Goal: Task Accomplishment & Management: Use online tool/utility

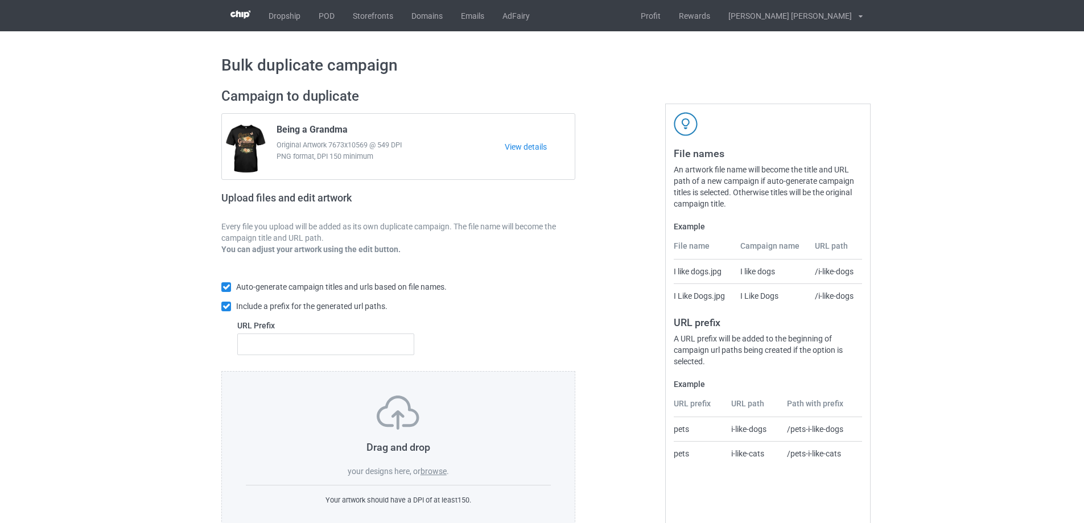
click at [439, 473] on label "browse" at bounding box center [433, 470] width 26 height 9
click at [0, 0] on input "browse" at bounding box center [0, 0] width 0 height 0
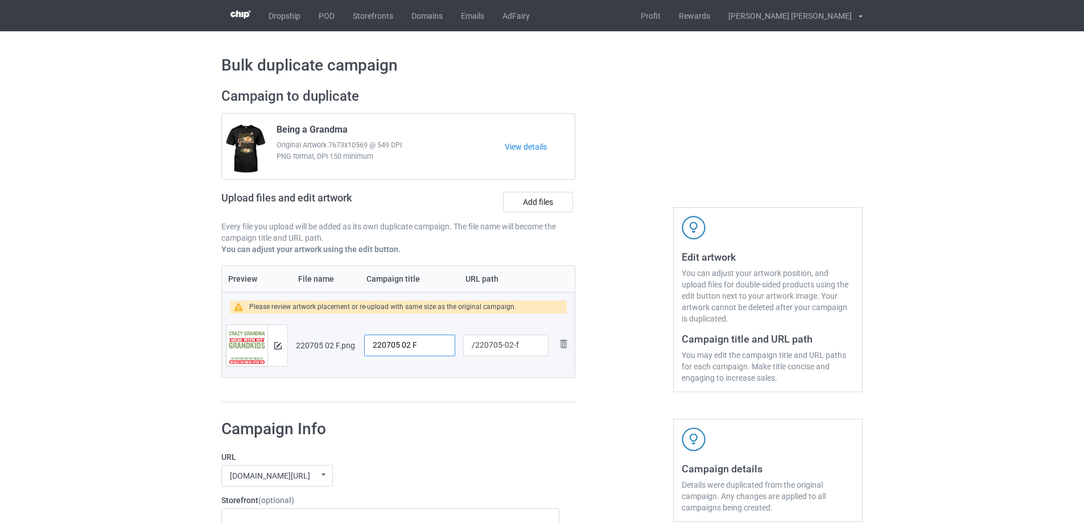
drag, startPoint x: 437, startPoint y: 342, endPoint x: 303, endPoint y: 341, distance: 134.3
click at [303, 341] on tr "Preview and edit artwork 220705 02 F.png 220705 02 F /220705-02-f Remove file" at bounding box center [398, 345] width 353 height 64
type input "Crazy grandma"
drag, startPoint x: 513, startPoint y: 347, endPoint x: 523, endPoint y: 347, distance: 9.7
click at [523, 347] on input "/220705-02-f" at bounding box center [505, 345] width 85 height 22
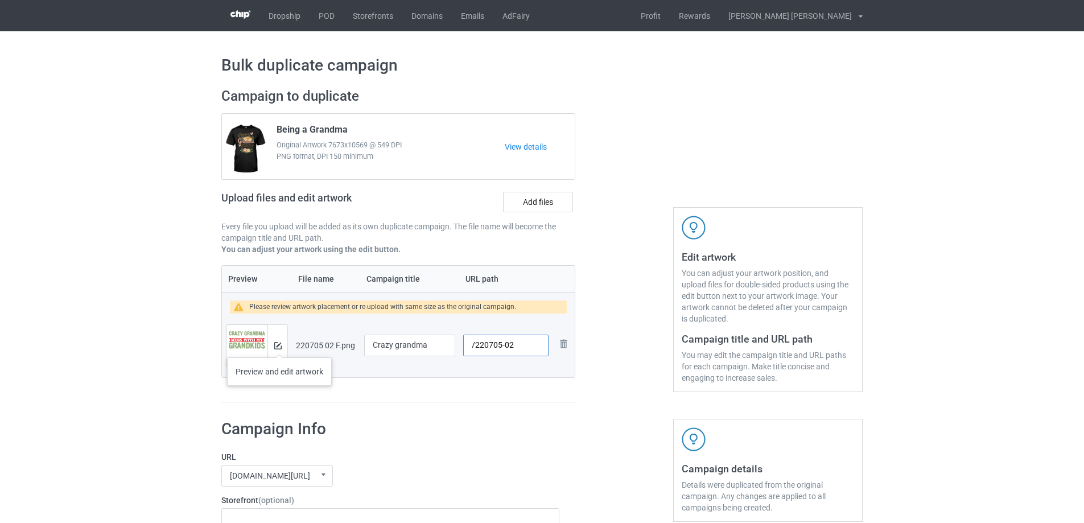
type input "/220705-02"
click at [279, 346] on img at bounding box center [277, 345] width 7 height 7
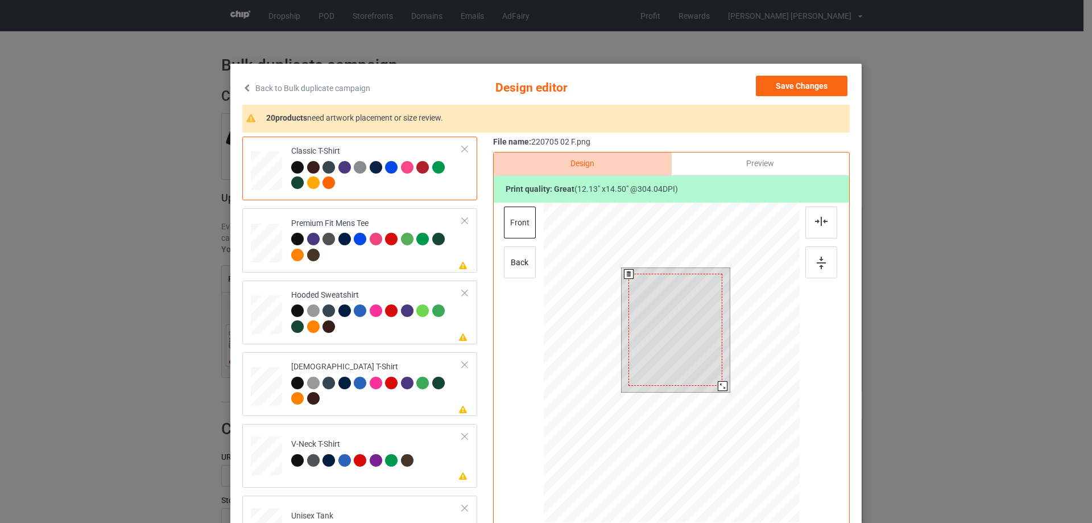
drag, startPoint x: 722, startPoint y: 391, endPoint x: 718, endPoint y: 385, distance: 7.4
click at [718, 385] on div at bounding box center [723, 386] width 10 height 10
click at [696, 370] on div at bounding box center [676, 326] width 94 height 112
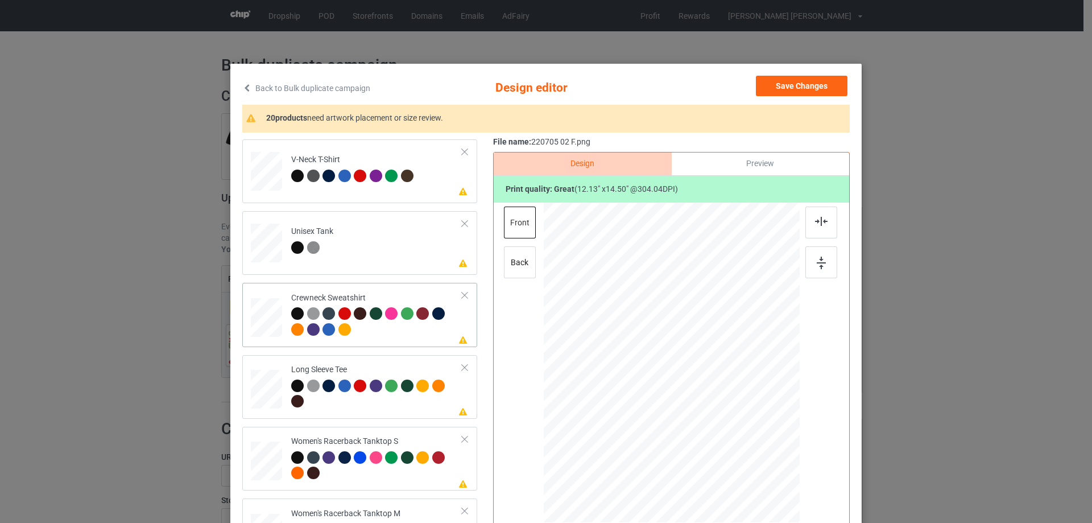
scroll to position [341, 0]
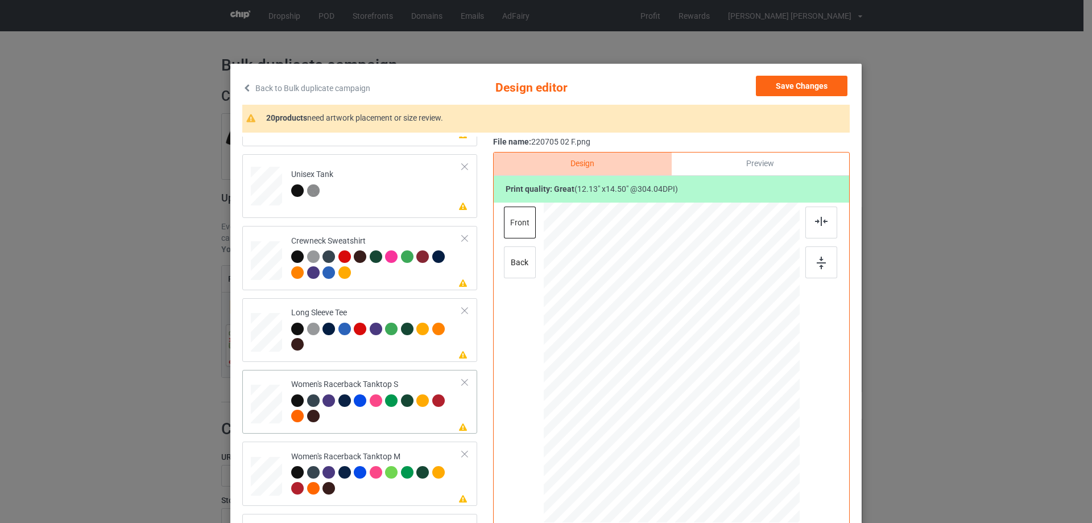
click at [269, 403] on div at bounding box center [266, 404] width 31 height 39
drag, startPoint x: 743, startPoint y: 456, endPoint x: 735, endPoint y: 434, distance: 23.0
click at [735, 434] on div at bounding box center [671, 363] width 249 height 320
drag, startPoint x: 695, startPoint y: 394, endPoint x: 695, endPoint y: 408, distance: 14.2
click at [695, 408] on div at bounding box center [671, 377] width 122 height 146
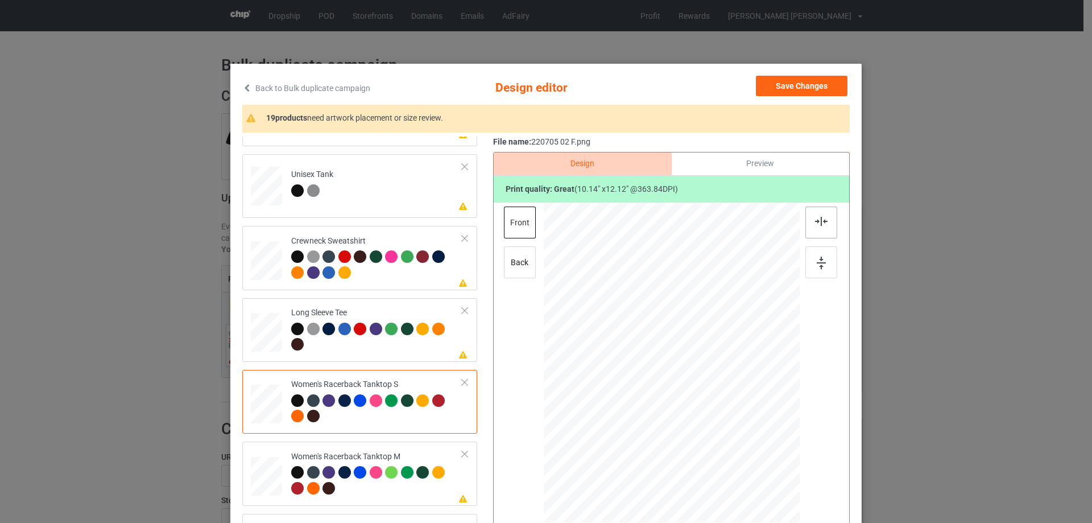
click at [820, 225] on img at bounding box center [821, 221] width 13 height 9
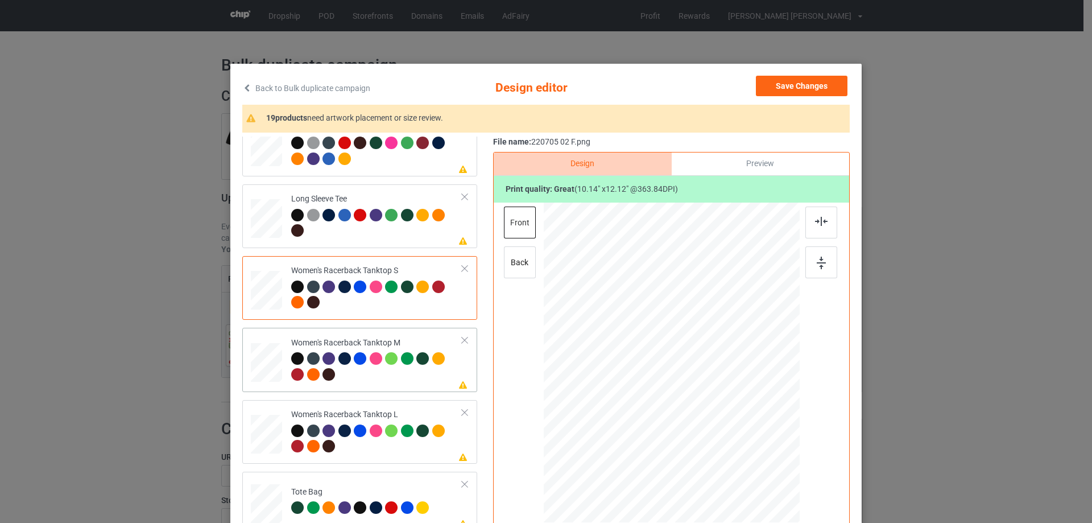
click at [266, 370] on div at bounding box center [266, 362] width 31 height 39
drag, startPoint x: 742, startPoint y: 455, endPoint x: 714, endPoint y: 401, distance: 60.0
click at [730, 429] on div at bounding box center [731, 434] width 10 height 10
drag, startPoint x: 712, startPoint y: 397, endPoint x: 712, endPoint y: 411, distance: 14.2
click at [712, 411] on div at bounding box center [671, 376] width 118 height 141
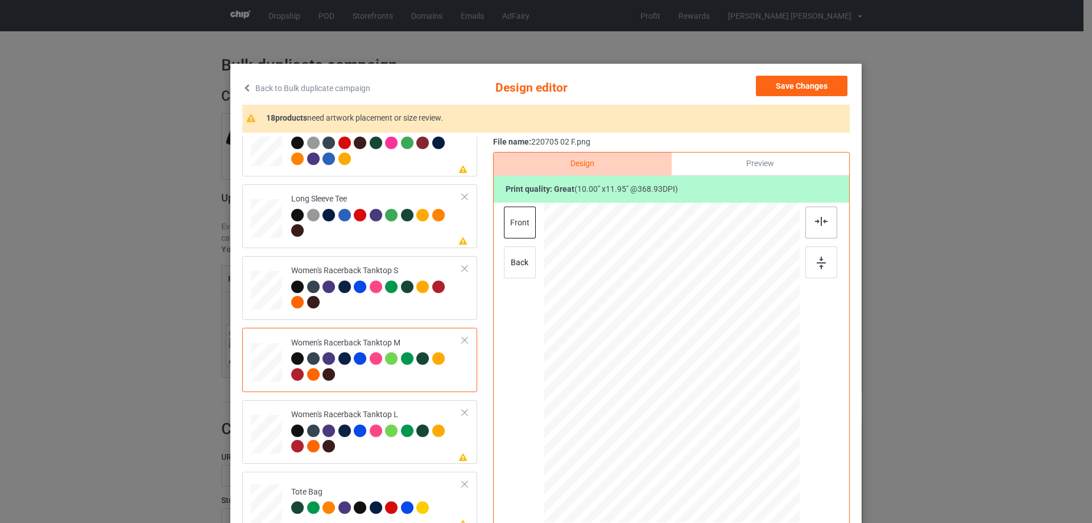
click at [820, 223] on img at bounding box center [821, 221] width 13 height 9
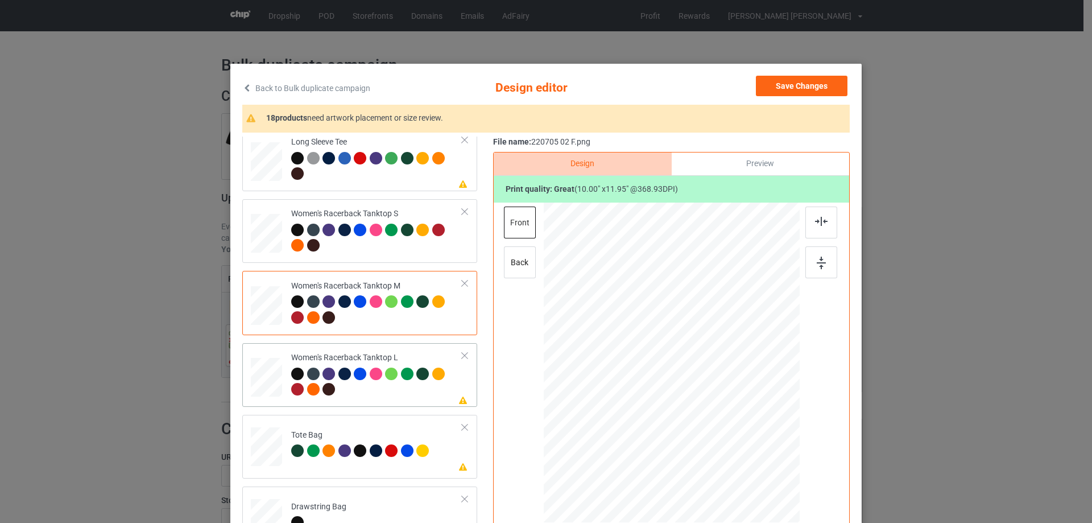
click at [267, 377] on div at bounding box center [266, 378] width 31 height 38
drag, startPoint x: 745, startPoint y: 456, endPoint x: 724, endPoint y: 412, distance: 47.8
click at [733, 429] on div at bounding box center [672, 362] width 256 height 305
drag, startPoint x: 704, startPoint y: 366, endPoint x: 703, endPoint y: 382, distance: 16.0
click at [703, 382] on div at bounding box center [670, 379] width 119 height 142
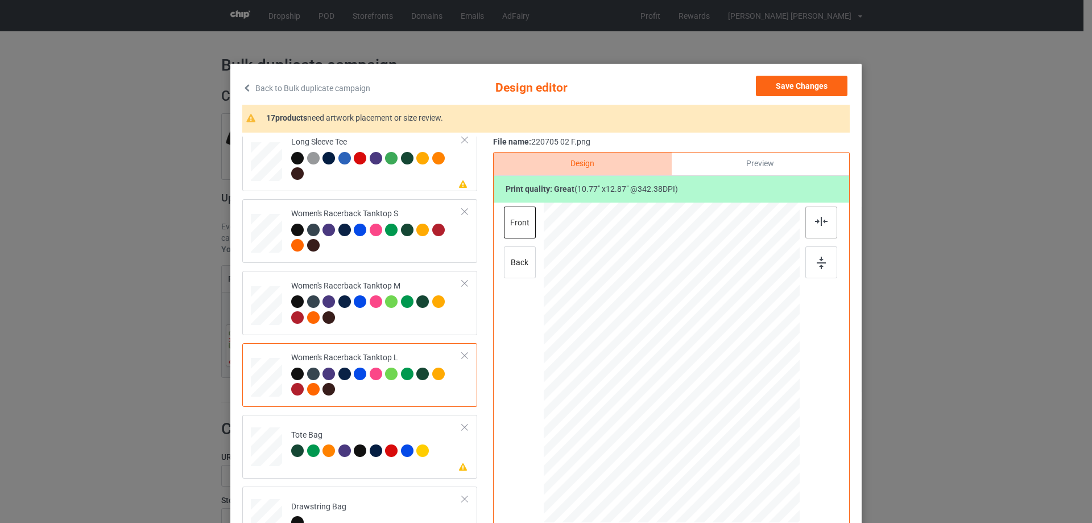
click at [817, 219] on img at bounding box center [821, 221] width 13 height 9
click at [817, 218] on img at bounding box center [821, 221] width 13 height 9
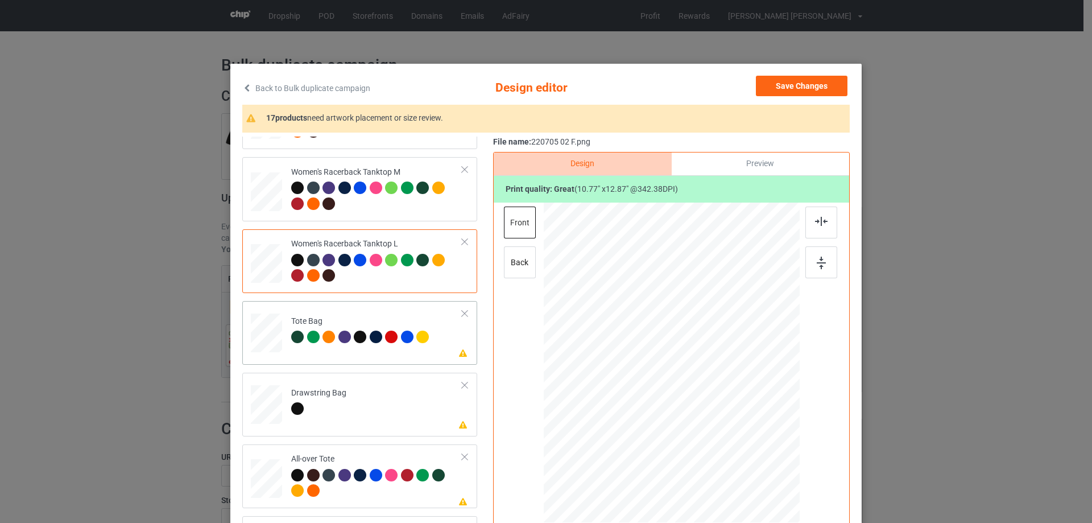
click at [267, 345] on div at bounding box center [266, 338] width 15 height 17
click at [728, 487] on div at bounding box center [672, 364] width 256 height 323
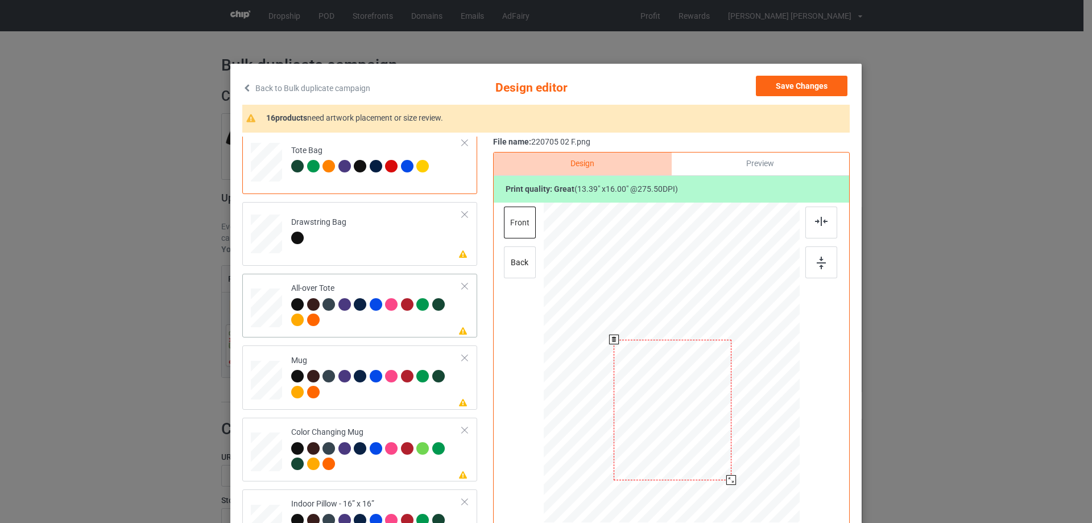
click at [262, 313] on div at bounding box center [266, 307] width 31 height 31
click at [747, 457] on div at bounding box center [752, 458] width 10 height 10
click at [728, 433] on div at bounding box center [672, 361] width 160 height 192
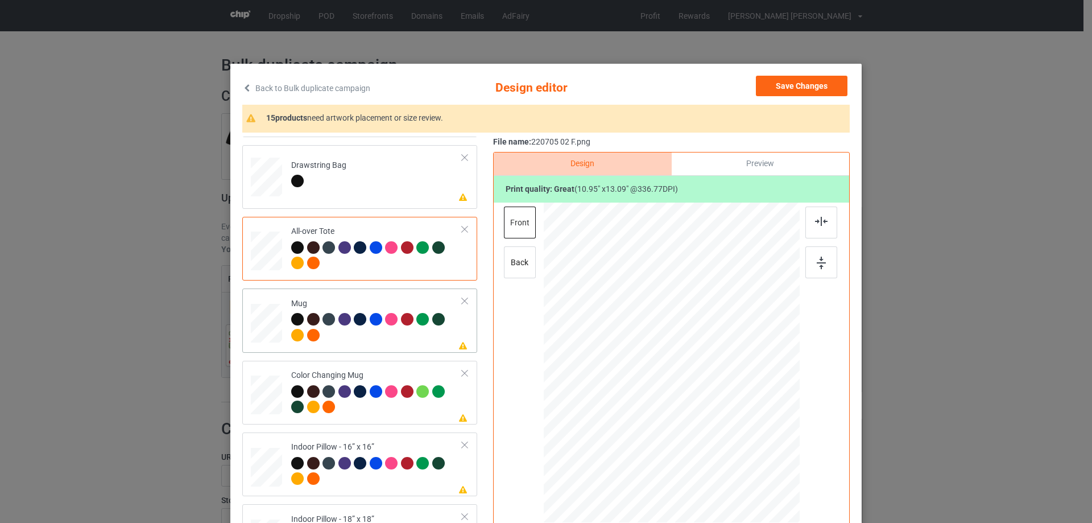
click at [275, 329] on div at bounding box center [266, 323] width 31 height 13
drag, startPoint x: 745, startPoint y: 457, endPoint x: 723, endPoint y: 401, distance: 60.3
click at [723, 401] on div at bounding box center [672, 362] width 256 height 106
drag, startPoint x: 670, startPoint y: 373, endPoint x: 741, endPoint y: 373, distance: 71.1
click at [741, 373] on div at bounding box center [742, 362] width 85 height 101
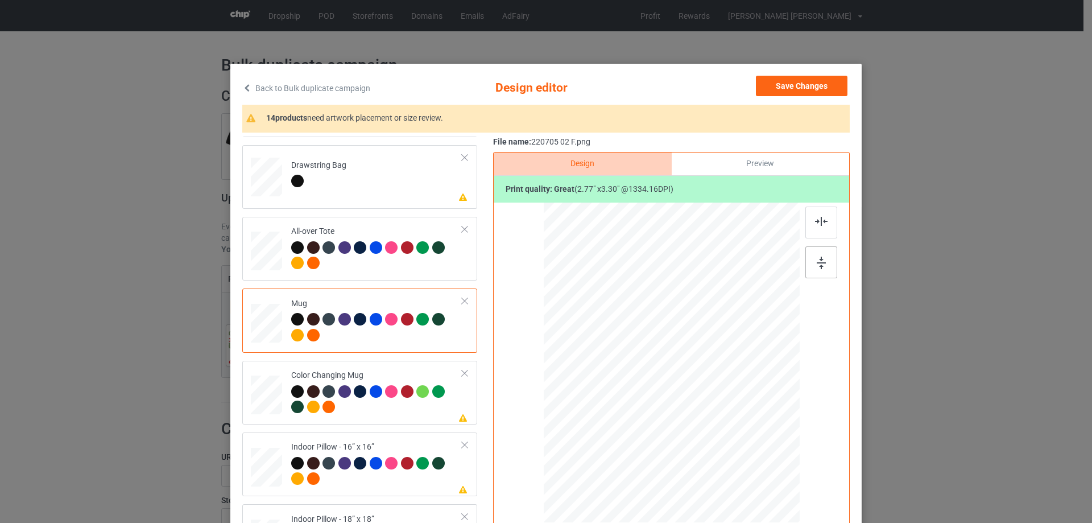
click at [825, 264] on div at bounding box center [822, 262] width 32 height 32
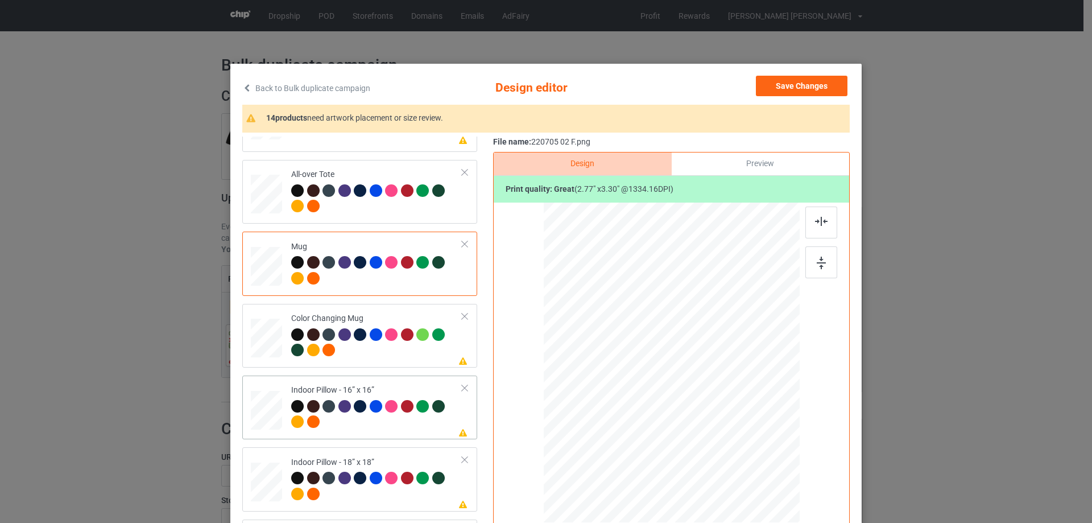
click at [270, 408] on div at bounding box center [266, 409] width 31 height 31
drag, startPoint x: 745, startPoint y: 455, endPoint x: 745, endPoint y: 445, distance: 9.1
click at [745, 445] on div at bounding box center [672, 362] width 256 height 255
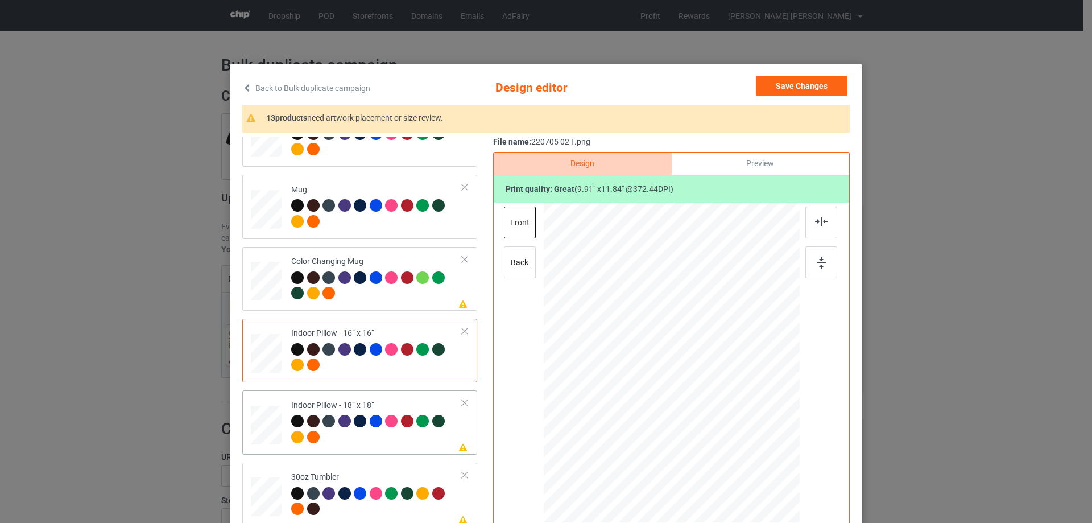
scroll to position [1024, 0]
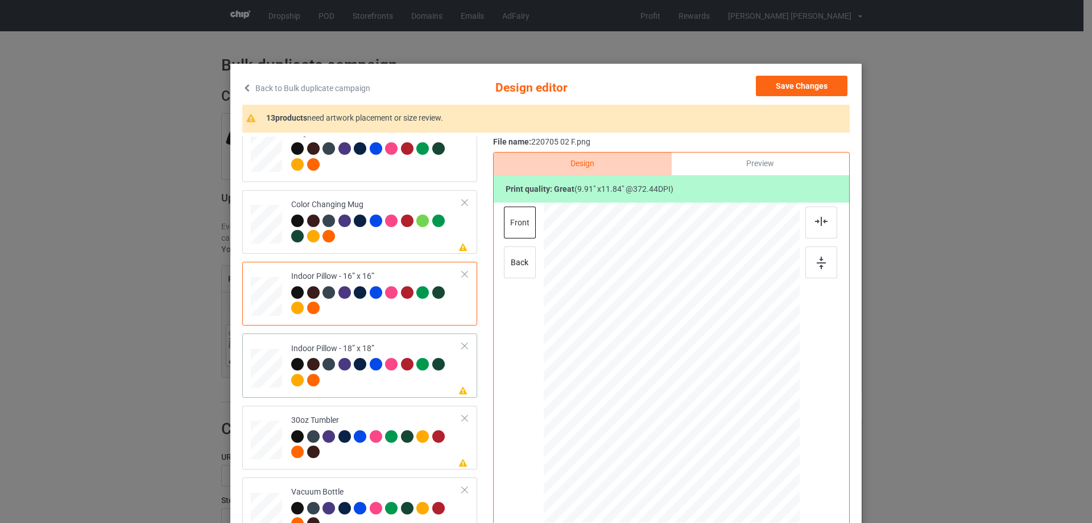
click at [267, 372] on div at bounding box center [266, 368] width 31 height 31
click at [745, 452] on div at bounding box center [746, 452] width 10 height 10
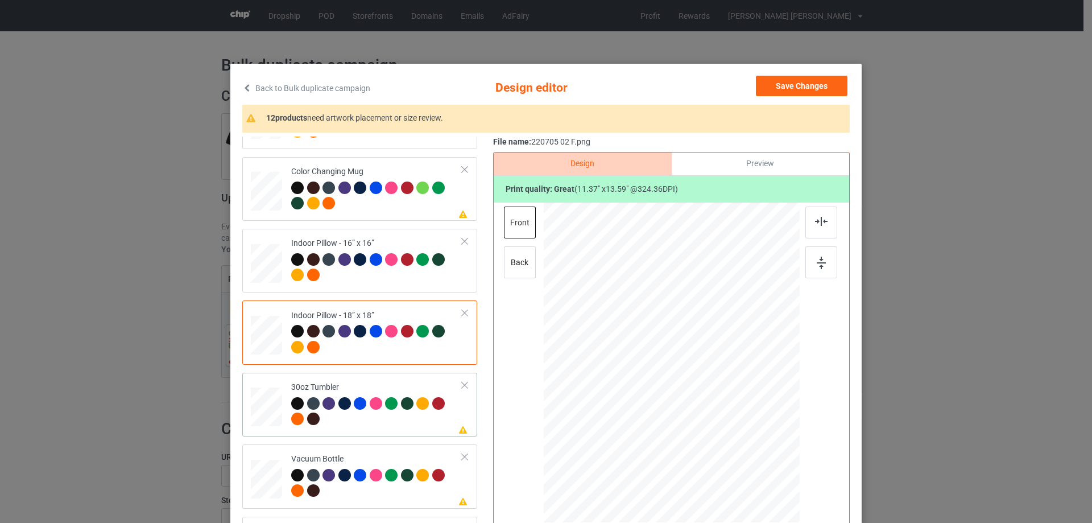
drag, startPoint x: 265, startPoint y: 402, endPoint x: 356, endPoint y: 402, distance: 90.5
click at [266, 402] on div at bounding box center [266, 407] width 30 height 17
drag, startPoint x: 742, startPoint y: 452, endPoint x: 717, endPoint y: 403, distance: 55.0
click at [717, 403] on div at bounding box center [671, 363] width 249 height 138
drag, startPoint x: 675, startPoint y: 379, endPoint x: 616, endPoint y: 376, distance: 59.2
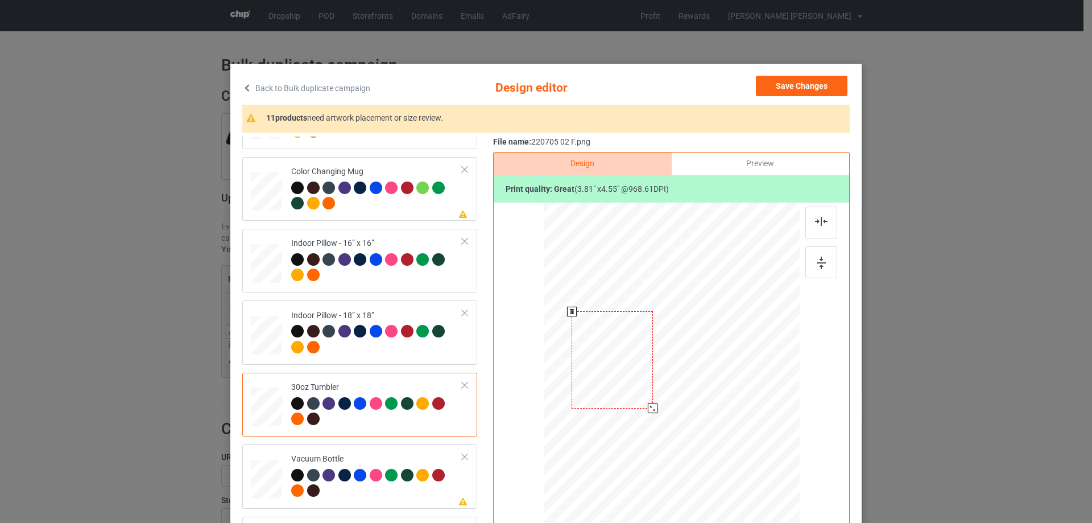
click at [616, 376] on div at bounding box center [612, 359] width 81 height 97
click at [617, 379] on div at bounding box center [609, 359] width 81 height 97
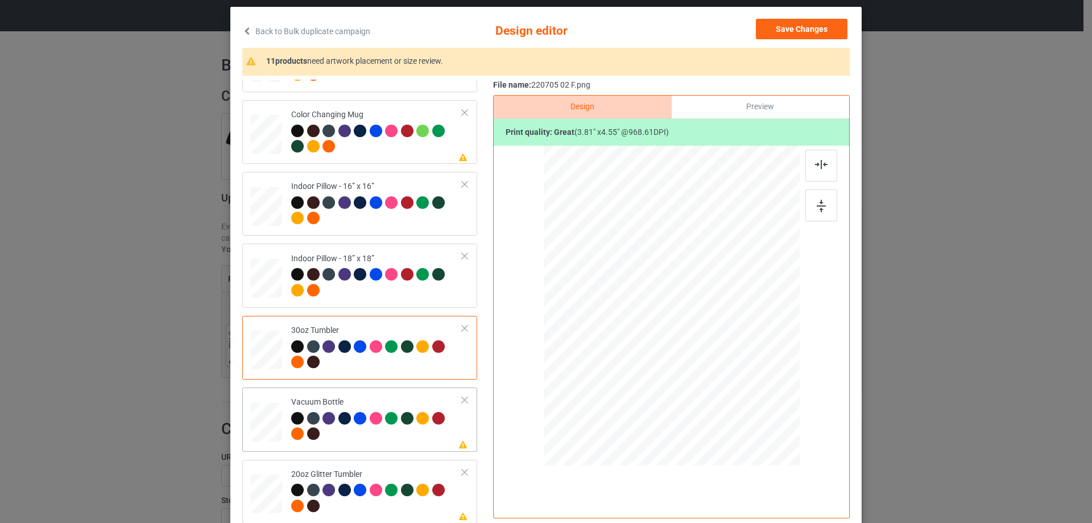
drag, startPoint x: 248, startPoint y: 424, endPoint x: 279, endPoint y: 422, distance: 30.9
click at [251, 424] on div at bounding box center [266, 422] width 30 height 16
drag, startPoint x: 742, startPoint y: 394, endPoint x: 675, endPoint y: 329, distance: 93.3
click at [712, 350] on div at bounding box center [712, 353] width 10 height 10
drag, startPoint x: 675, startPoint y: 329, endPoint x: 616, endPoint y: 329, distance: 59.7
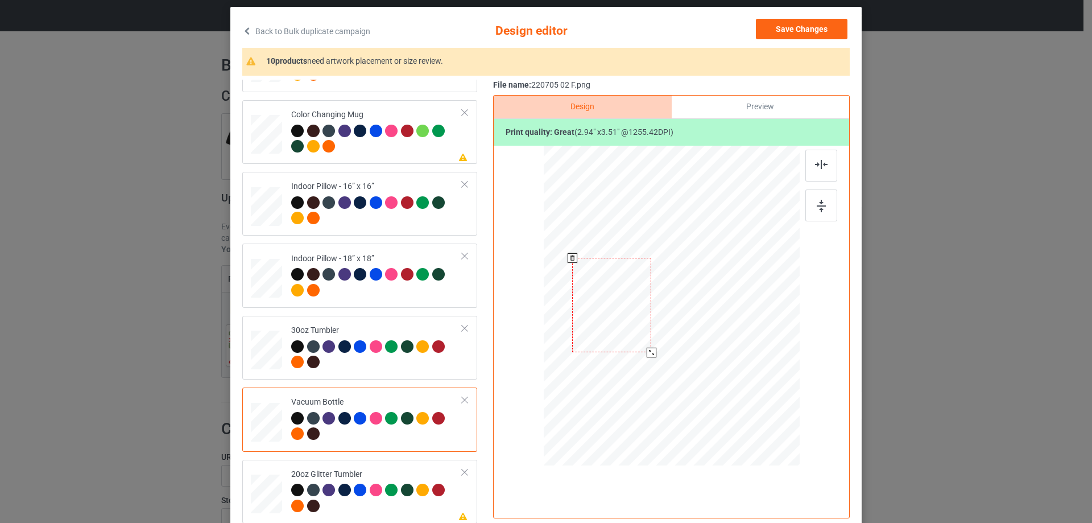
click at [616, 329] on div at bounding box center [611, 305] width 79 height 94
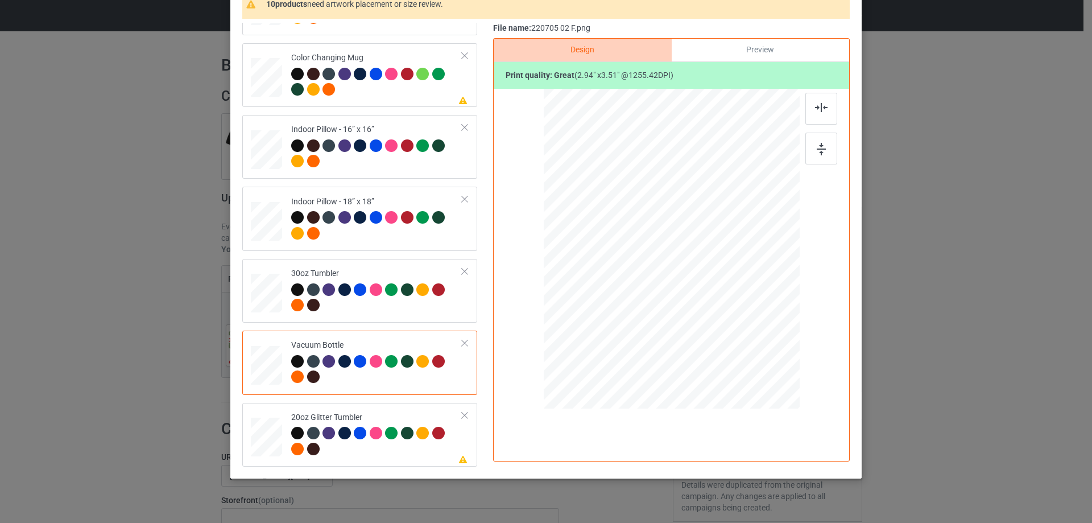
scroll to position [134, 0]
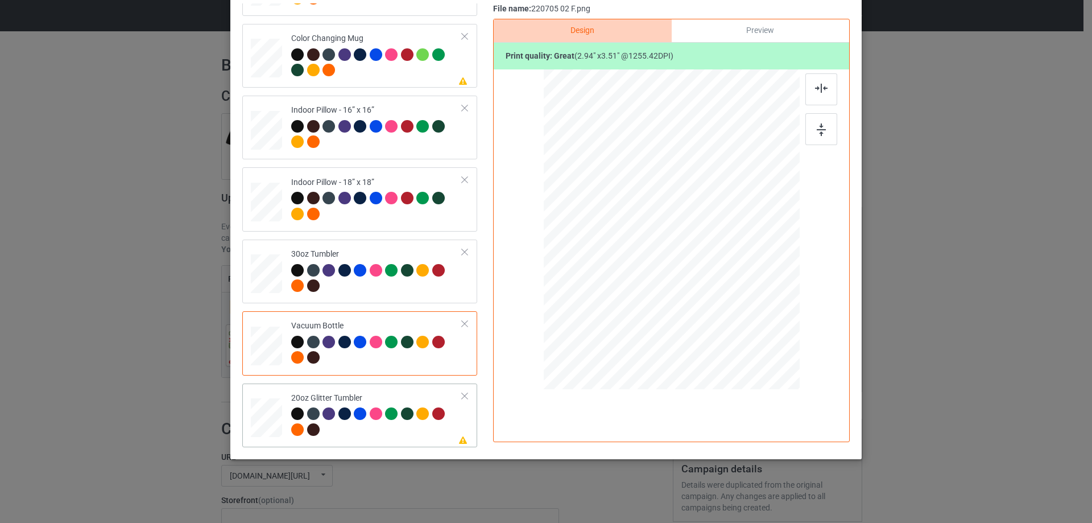
click at [270, 426] on div at bounding box center [267, 417] width 30 height 25
drag, startPoint x: 739, startPoint y: 317, endPoint x: 678, endPoint y: 257, distance: 86.1
click at [711, 285] on div at bounding box center [716, 283] width 10 height 10
drag, startPoint x: 631, startPoint y: 257, endPoint x: 622, endPoint y: 237, distance: 21.9
click at [622, 237] on div at bounding box center [616, 209] width 89 height 106
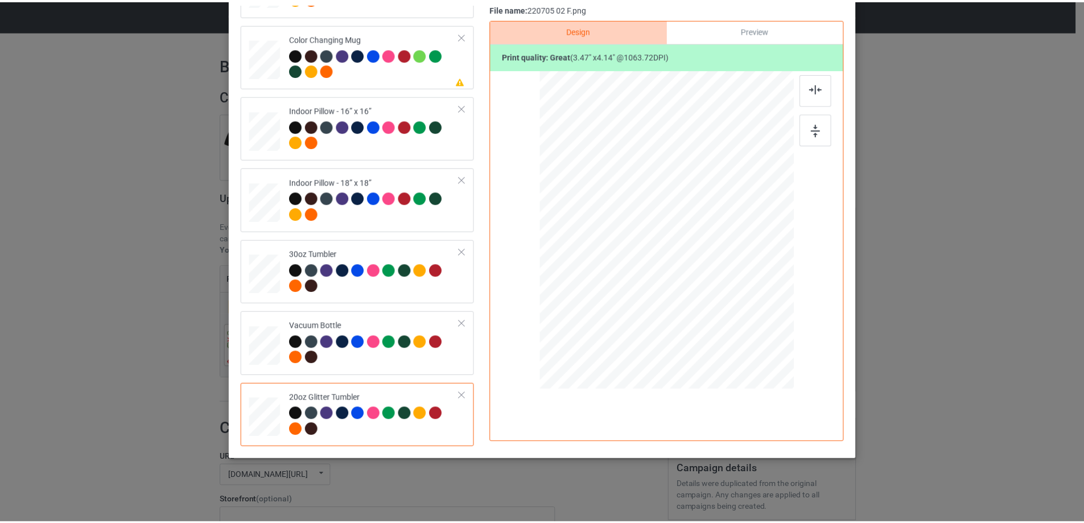
scroll to position [20, 0]
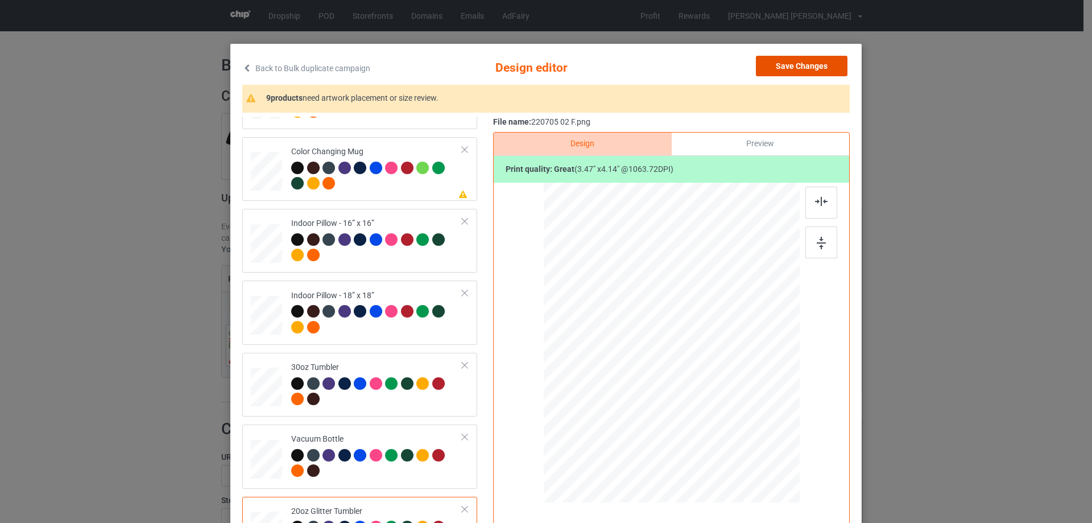
click at [796, 67] on button "Save Changes" at bounding box center [802, 66] width 92 height 20
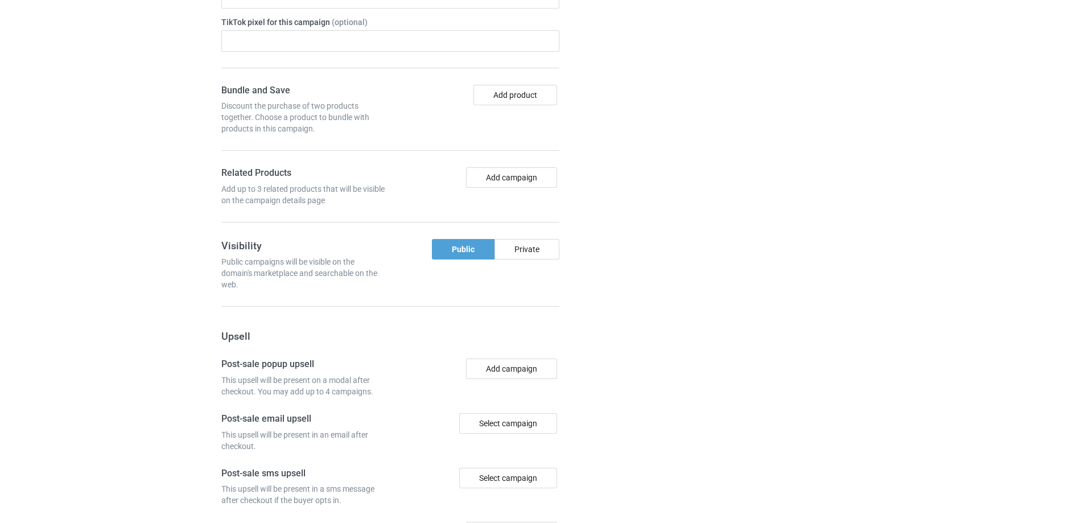
scroll to position [948, 0]
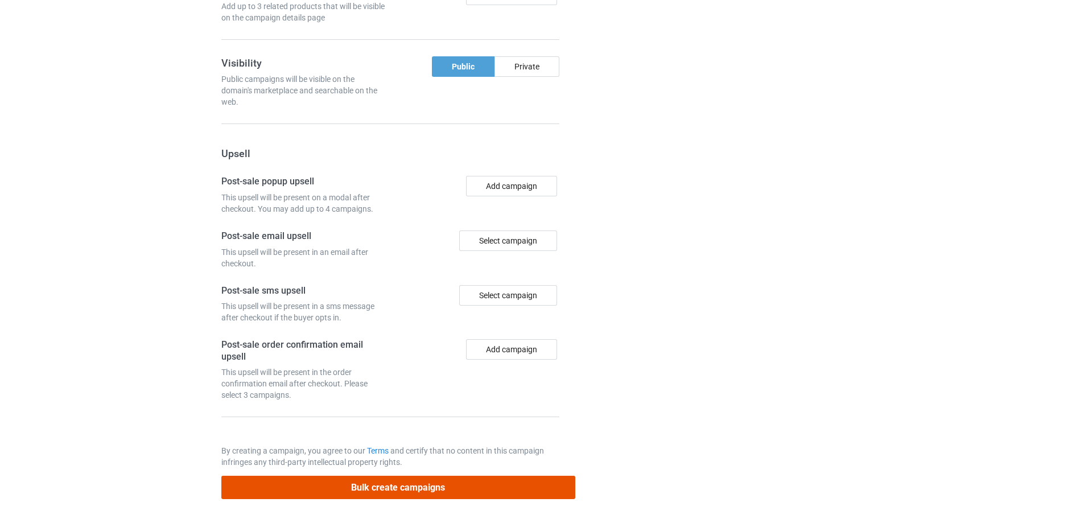
click at [418, 492] on button "Bulk create campaigns" at bounding box center [398, 487] width 354 height 23
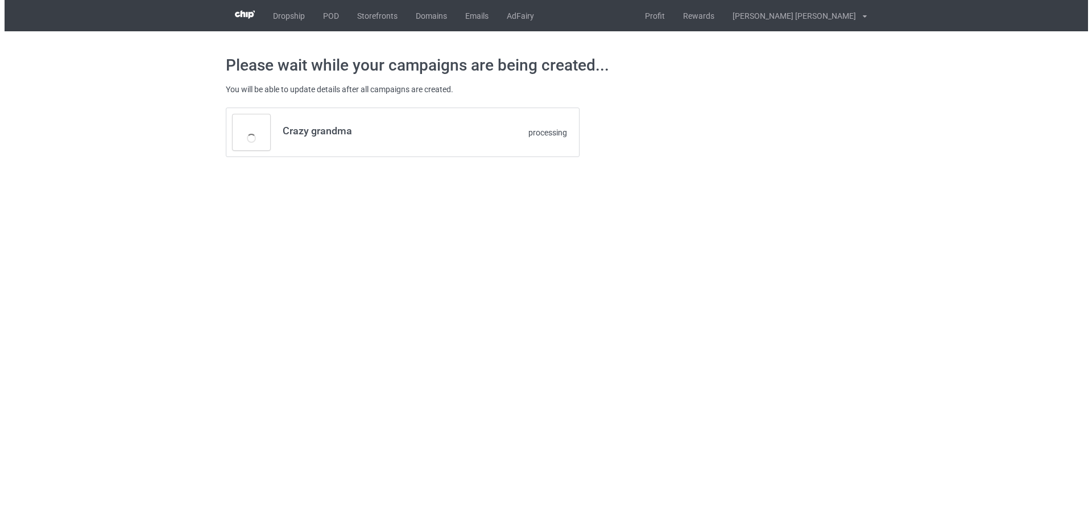
scroll to position [0, 0]
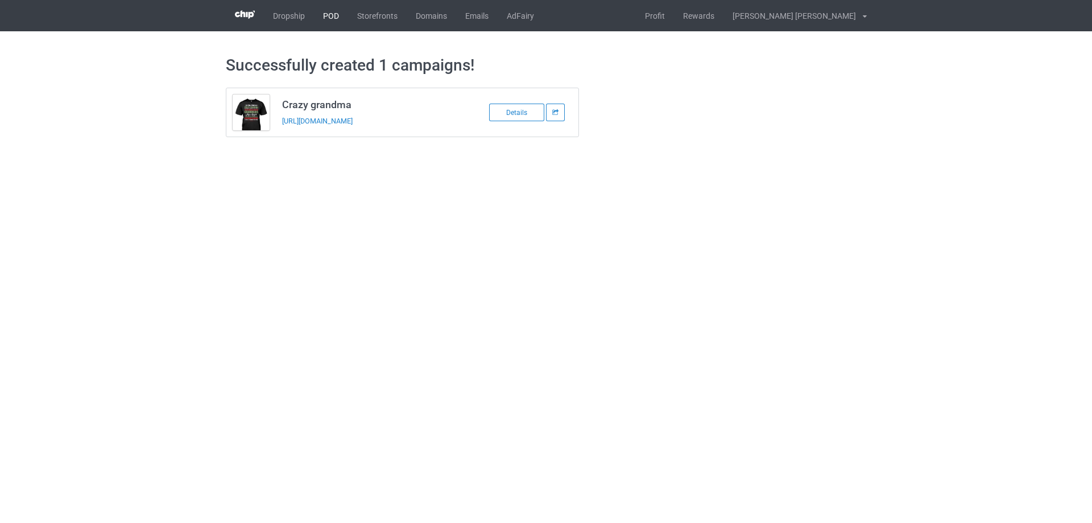
click at [324, 18] on link "POD" at bounding box center [331, 15] width 34 height 31
